Goal: Information Seeking & Learning: Find specific page/section

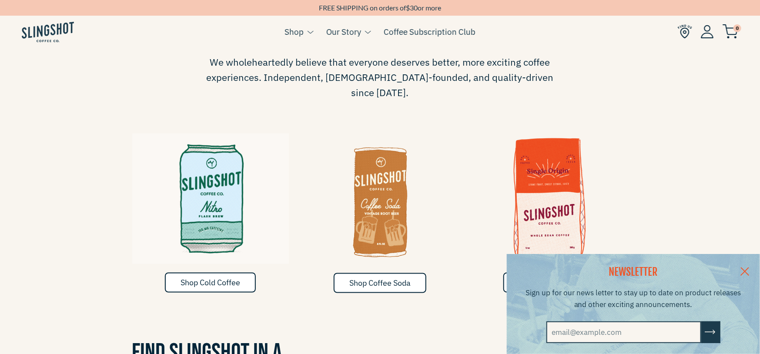
scroll to position [483, 0]
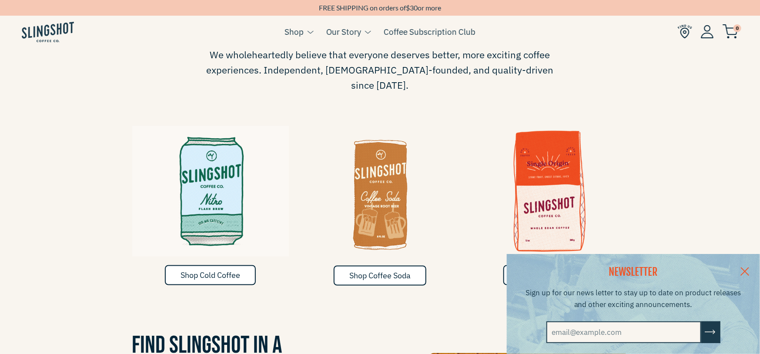
click at [757, 273] on link at bounding box center [744, 270] width 30 height 33
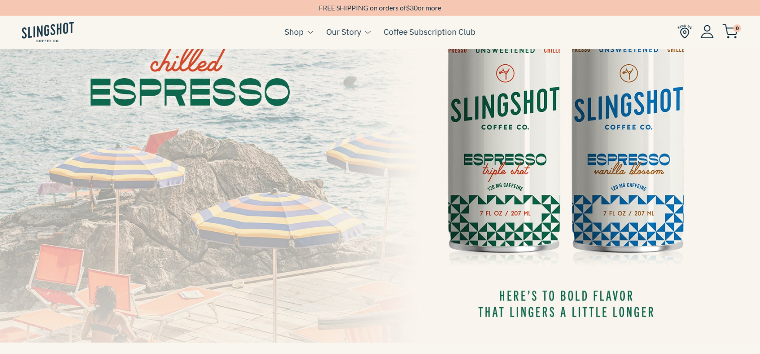
scroll to position [97, 0]
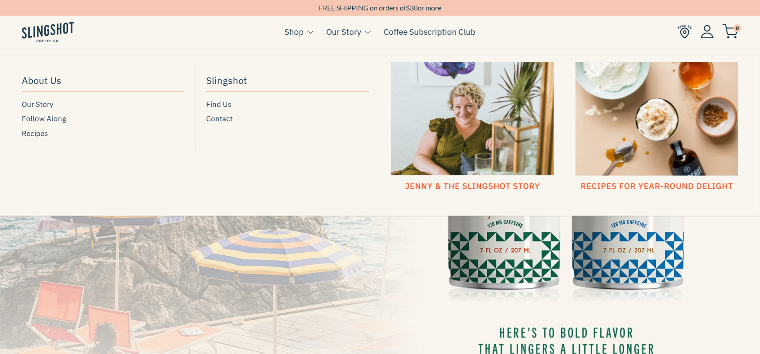
click at [364, 27] on button at bounding box center [366, 32] width 10 height 11
click at [32, 110] on span "Our Story" at bounding box center [37, 105] width 31 height 12
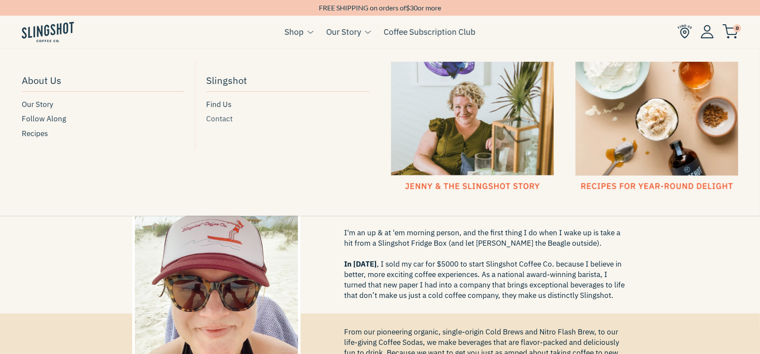
click at [227, 118] on span "Contact" at bounding box center [219, 119] width 27 height 12
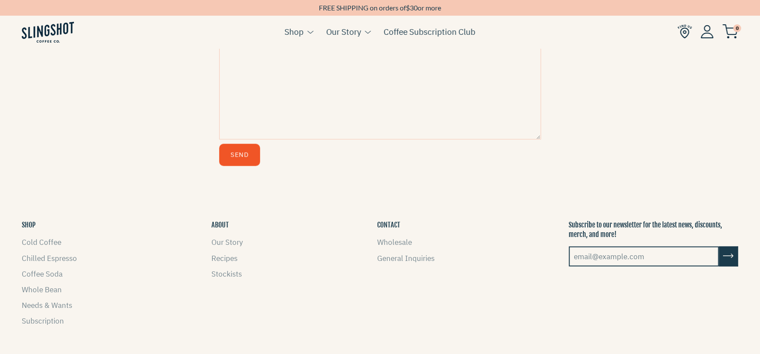
scroll to position [435, 0]
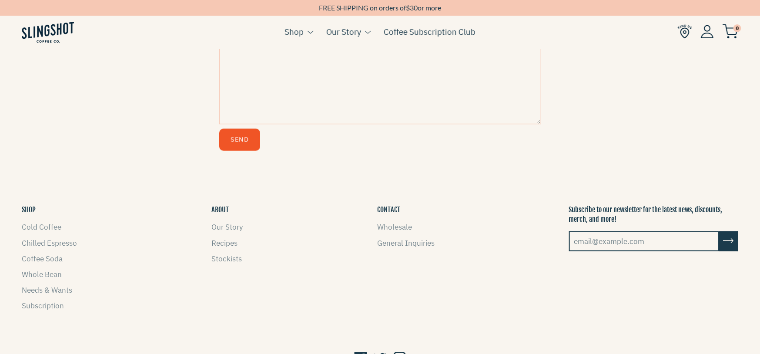
click at [29, 211] on button "SHOP" at bounding box center [29, 210] width 14 height 10
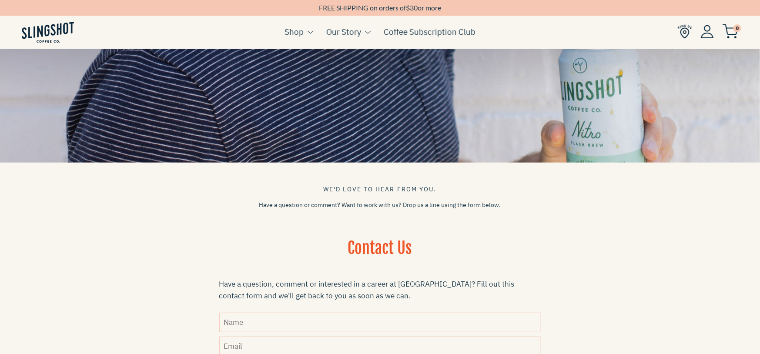
scroll to position [0, 0]
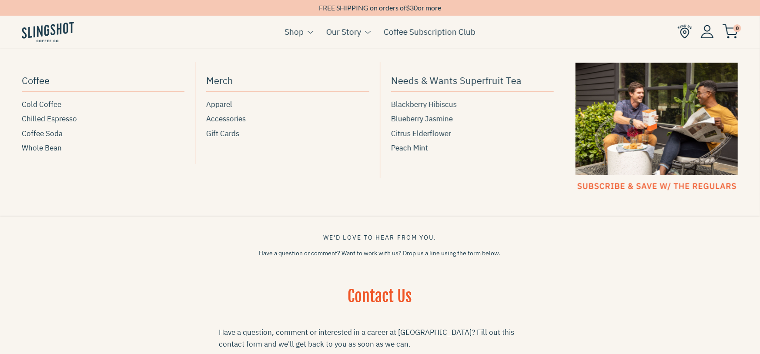
click at [297, 33] on link "Shop" at bounding box center [293, 31] width 19 height 13
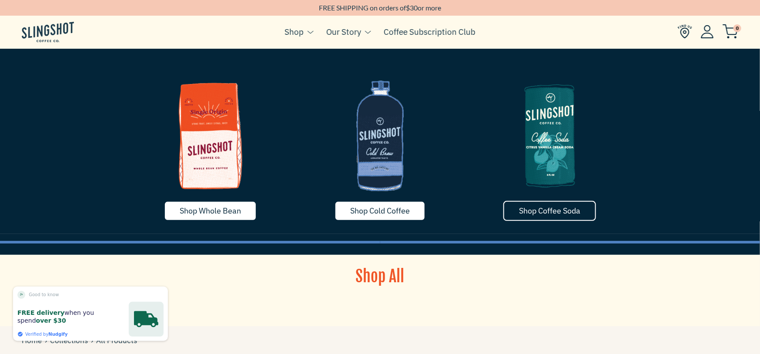
click at [545, 208] on span "Shop Coffee Soda" at bounding box center [549, 211] width 61 height 10
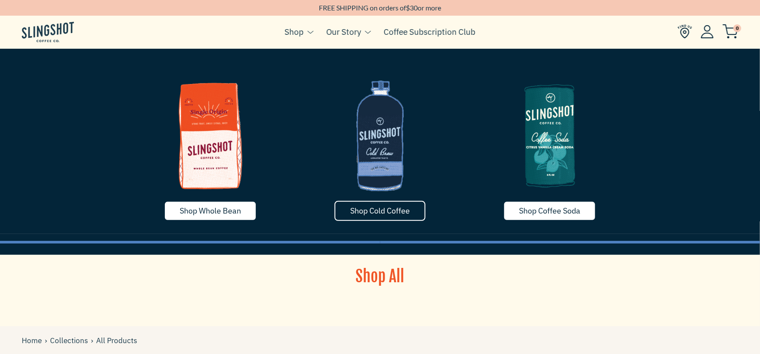
click at [395, 214] on span "Shop Cold Coffee" at bounding box center [380, 211] width 60 height 10
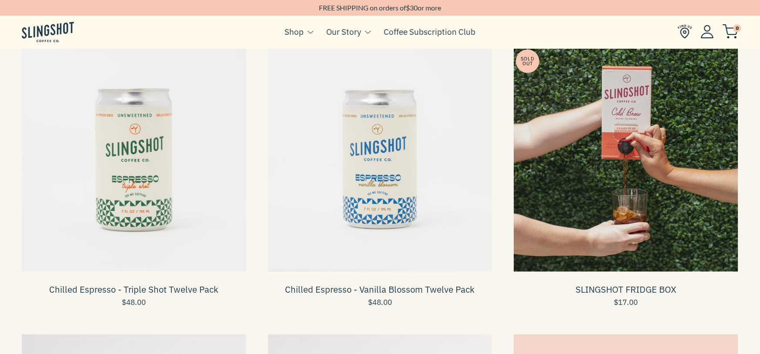
scroll to position [338, 0]
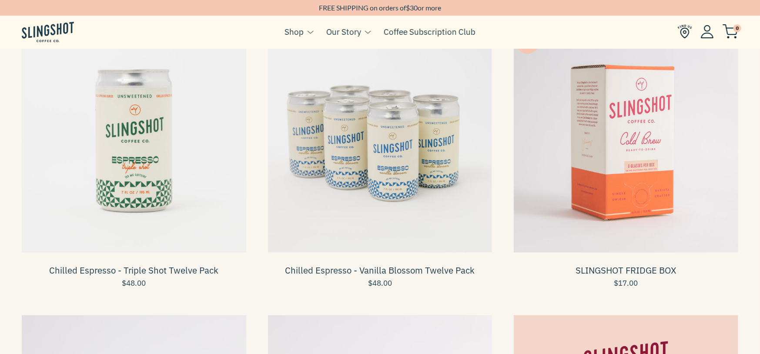
click at [337, 156] on span at bounding box center [380, 140] width 224 height 224
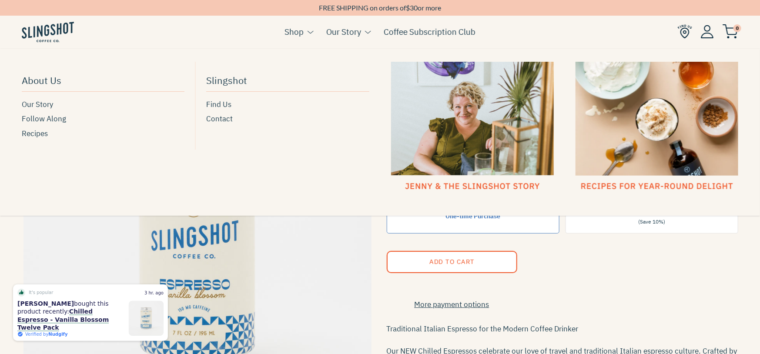
click at [440, 187] on div at bounding box center [472, 127] width 163 height 130
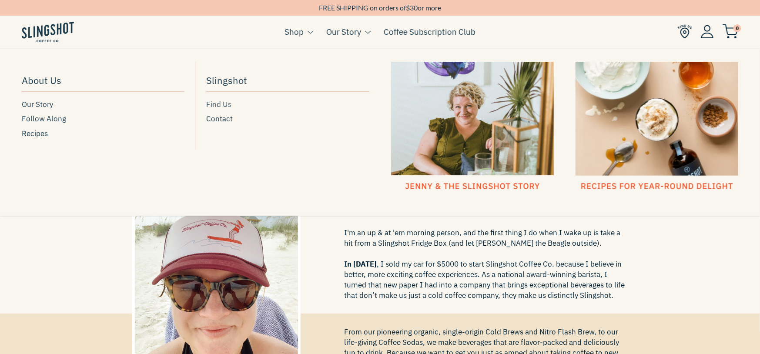
click at [216, 102] on span "Find Us" at bounding box center [218, 105] width 25 height 12
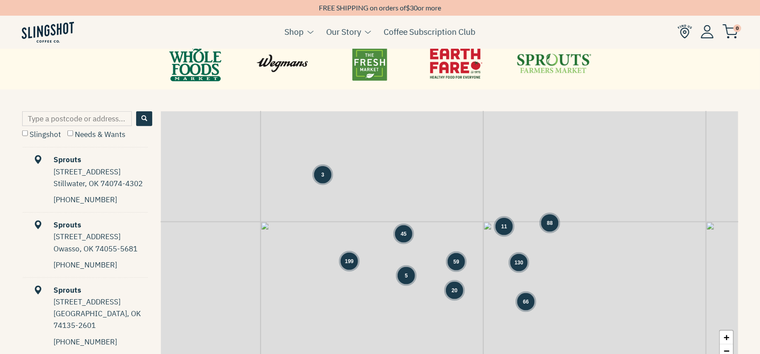
scroll to position [386, 0]
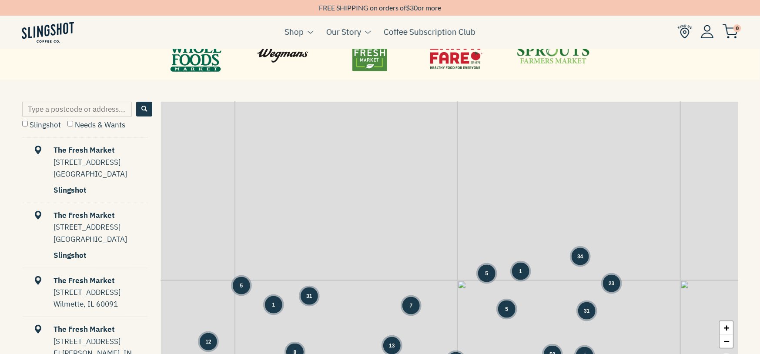
click at [114, 112] on input "Type a postcode or address..." at bounding box center [77, 109] width 110 height 15
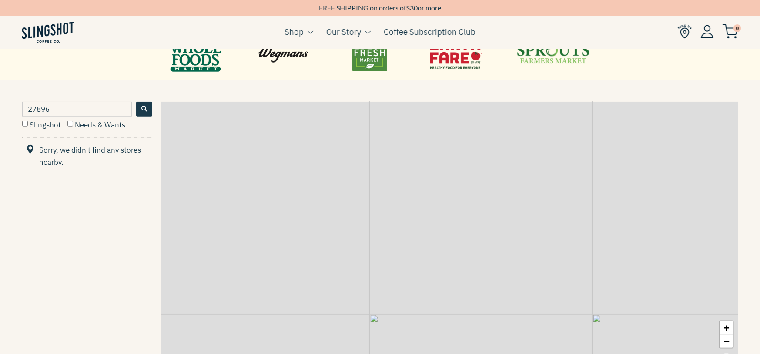
drag, startPoint x: 67, startPoint y: 110, endPoint x: 0, endPoint y: 108, distance: 67.4
click at [0, 108] on div "27896 Slingshot Needs & Wants Sorry, we didn't find any stores nearby. Powered …" at bounding box center [380, 235] width 760 height 266
type input "27893"
click at [141, 104] on button "Search" at bounding box center [144, 109] width 16 height 15
click at [34, 120] on label "Slingshot" at bounding box center [41, 125] width 39 height 10
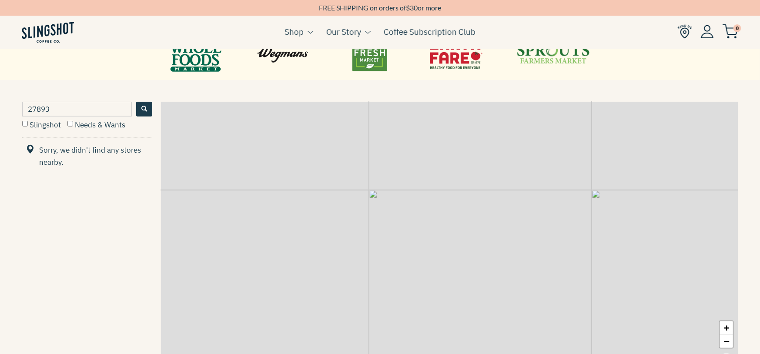
click at [28, 121] on input "Slingshot" at bounding box center [25, 124] width 6 height 6
checkbox input "true"
click at [84, 125] on label "Needs & Wants" at bounding box center [96, 125] width 58 height 10
click at [73, 125] on input "Needs & Wants" at bounding box center [70, 124] width 6 height 6
checkbox input "true"
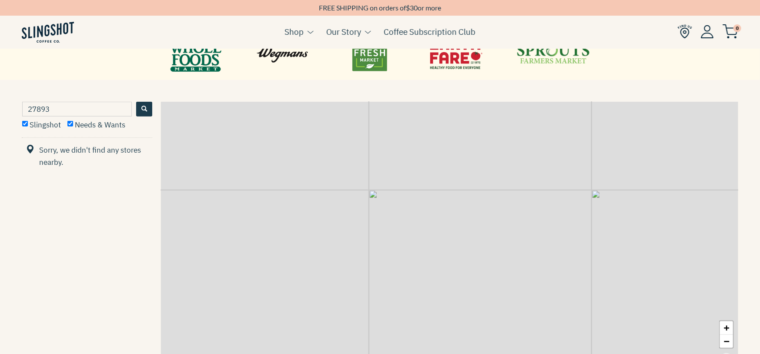
click at [110, 106] on input "27893" at bounding box center [77, 109] width 110 height 15
drag, startPoint x: 20, startPoint y: 106, endPoint x: 0, endPoint y: 105, distance: 20.0
click at [0, 105] on div "27893 Slingshot Needs & Wants Sorry, we didn't find any stores nearby. Powered …" at bounding box center [380, 235] width 760 height 266
type input "wilson, [GEOGRAPHIC_DATA]"
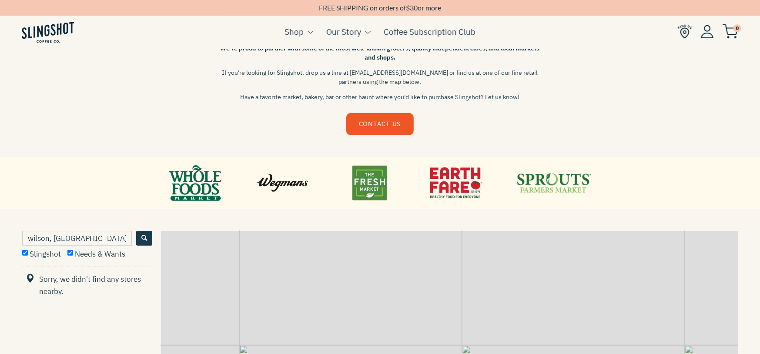
scroll to position [290, 0]
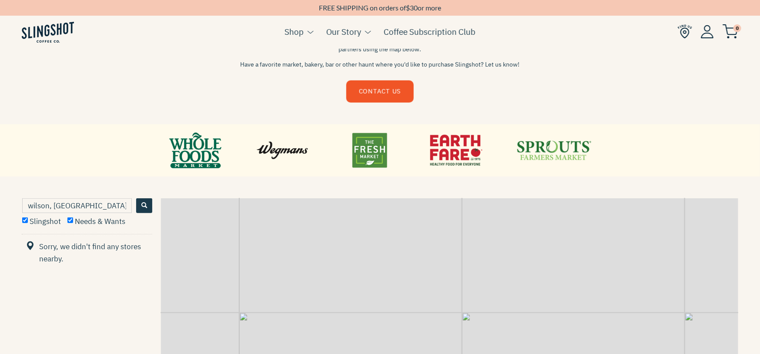
drag, startPoint x: 70, startPoint y: 205, endPoint x: 0, endPoint y: 205, distance: 69.6
click at [0, 205] on div "[PERSON_NAME], [GEOGRAPHIC_DATA] Slingshot Needs & Wants Sorry, we didn't find …" at bounding box center [380, 331] width 760 height 266
type input "[US_STATE]"
click at [678, 105] on div "RETAIL PARTNERS We're proud to partner with some of the most well-known grocers…" at bounding box center [380, 45] width 760 height 160
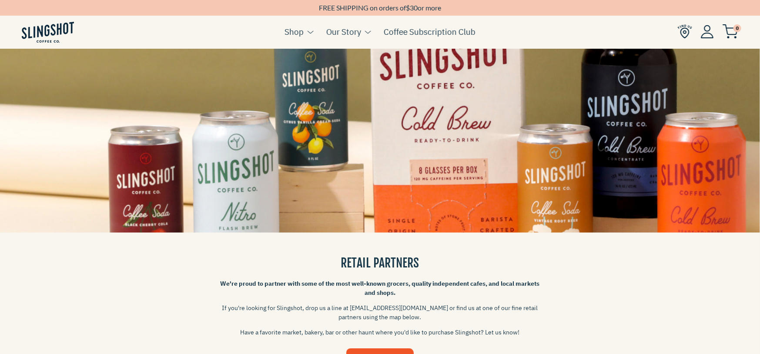
scroll to position [0, 0]
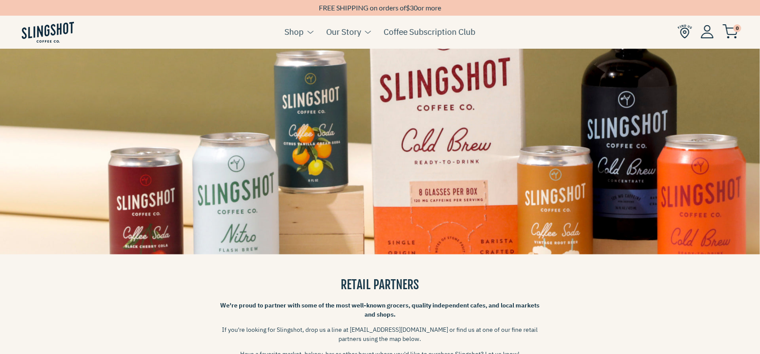
click at [657, 281] on div "RETAIL PARTNERS We're proud to partner with some of the most well-known grocers…" at bounding box center [380, 334] width 760 height 160
